Goal: Check status: Check status

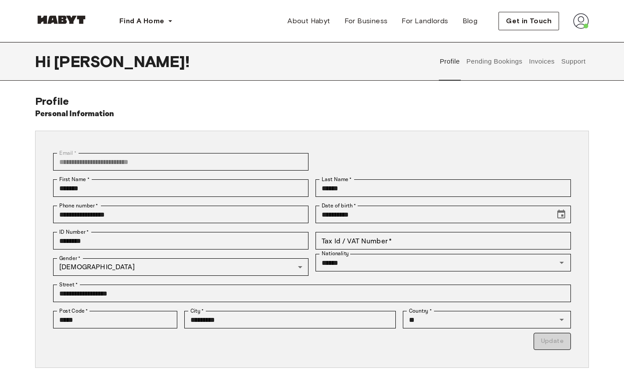
click at [505, 62] on button "Pending Bookings" at bounding box center [494, 61] width 58 height 39
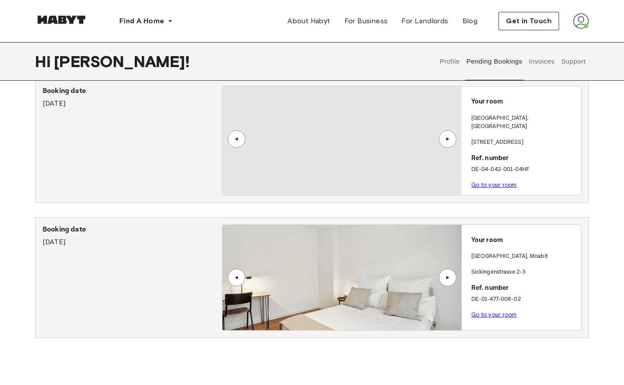
scroll to position [40, 0]
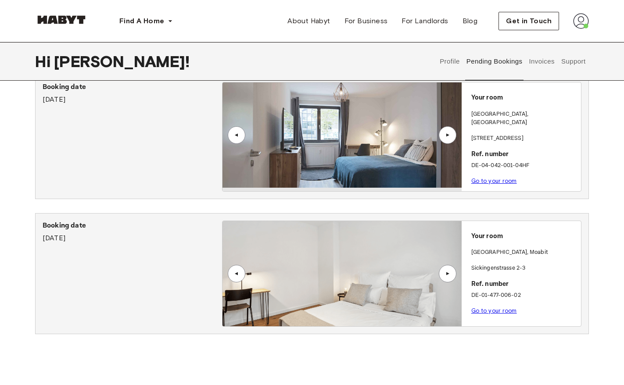
click at [493, 308] on link "Go to your room" at bounding box center [494, 311] width 46 height 7
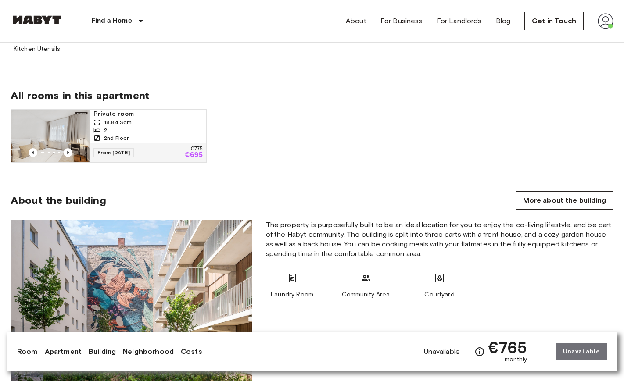
scroll to position [530, 0]
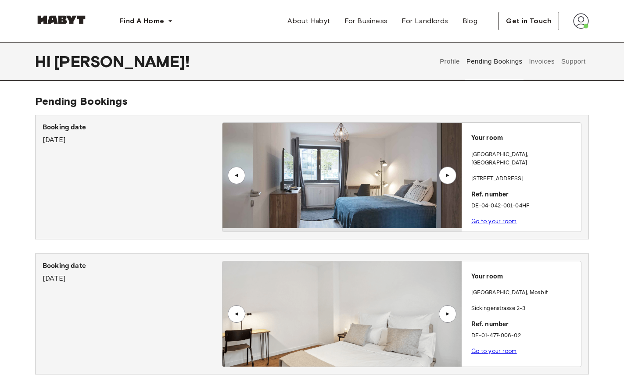
click at [460, 269] on img at bounding box center [341, 314] width 239 height 105
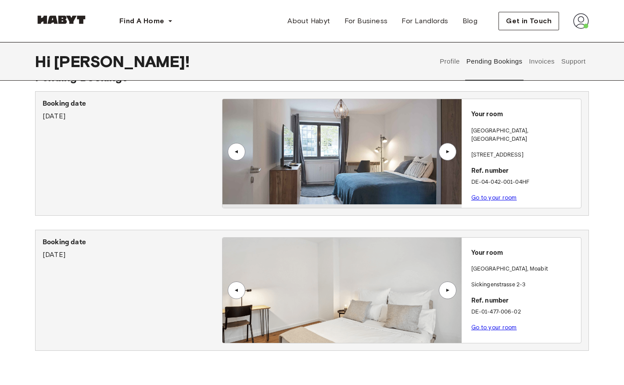
scroll to position [25, 0]
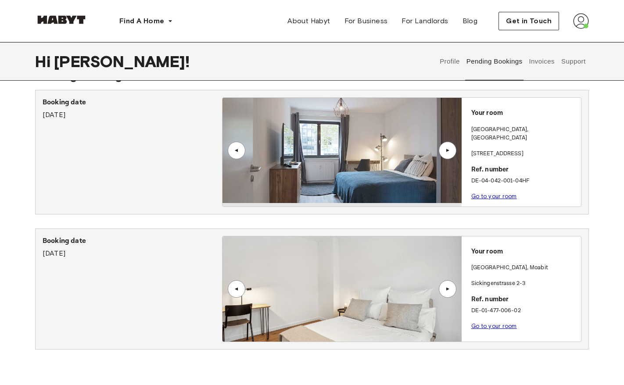
click at [449, 287] on div "▲" at bounding box center [447, 288] width 9 height 5
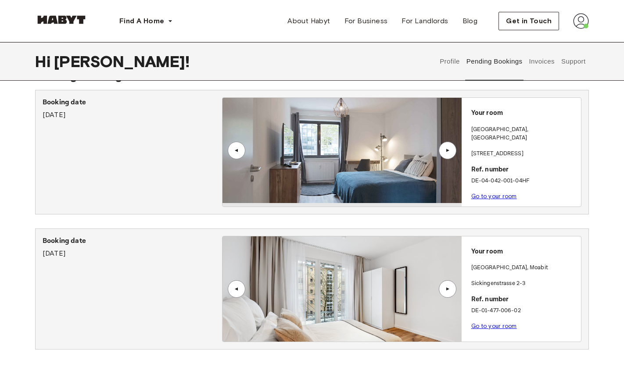
click at [538, 61] on button "Invoices" at bounding box center [542, 61] width 28 height 39
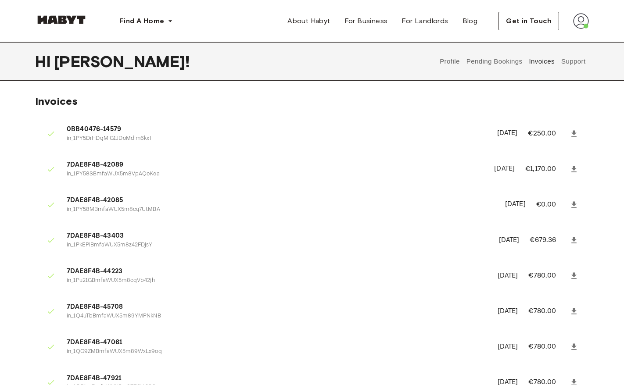
click at [502, 61] on button "Pending Bookings" at bounding box center [494, 61] width 58 height 39
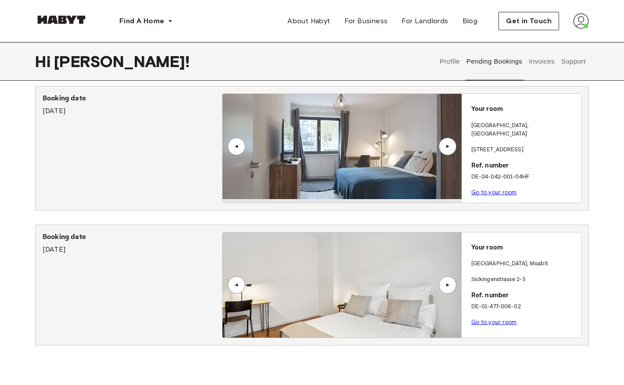
scroll to position [31, 0]
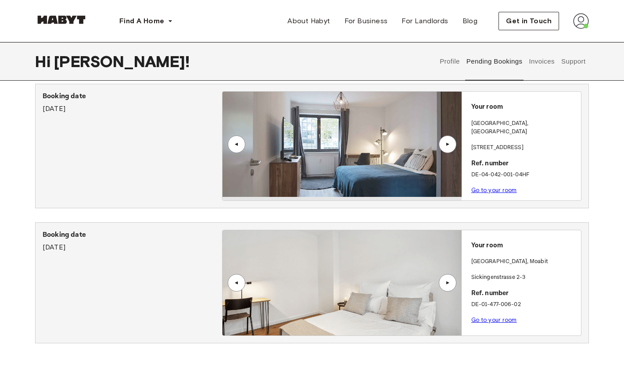
click at [445, 274] on div "▲" at bounding box center [448, 283] width 18 height 18
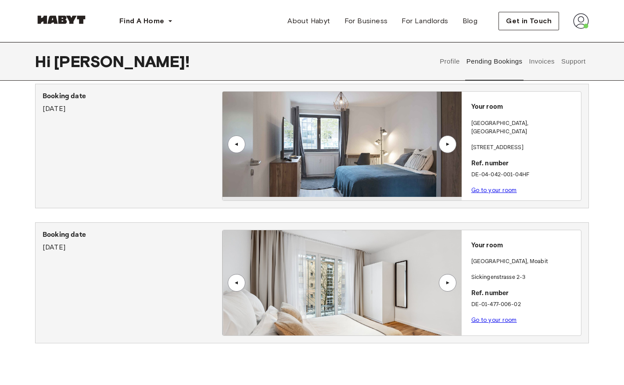
click at [233, 282] on div "▲" at bounding box center [236, 282] width 9 height 5
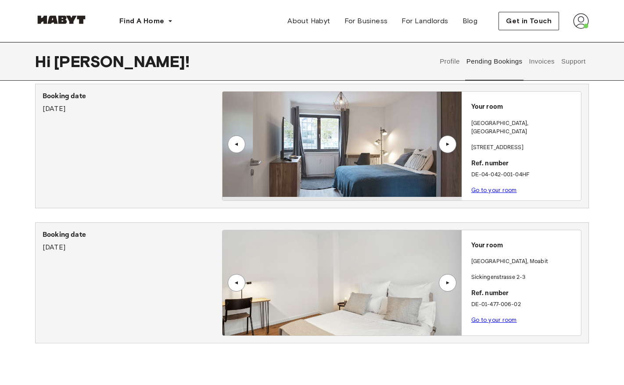
click at [447, 282] on div "▲" at bounding box center [448, 283] width 18 height 18
